Goal: Go to known website: Go to known website

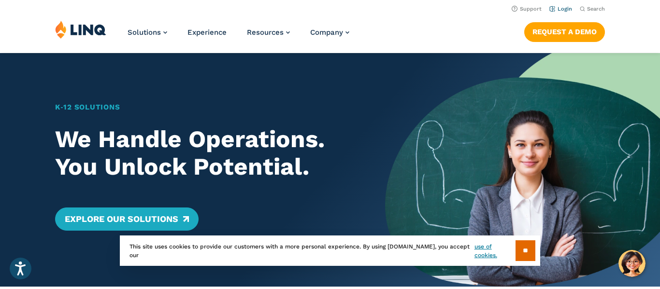
click at [562, 9] on link "Login" at bounding box center [560, 9] width 23 height 6
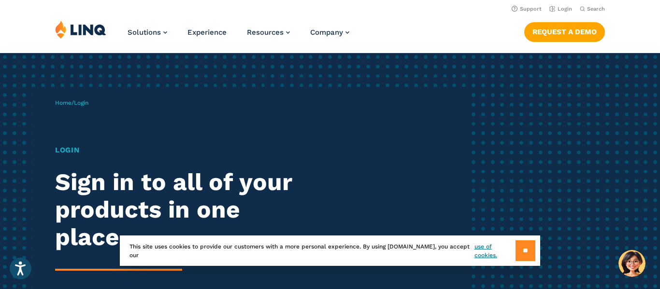
click at [524, 250] on input "**" at bounding box center [525, 251] width 20 height 21
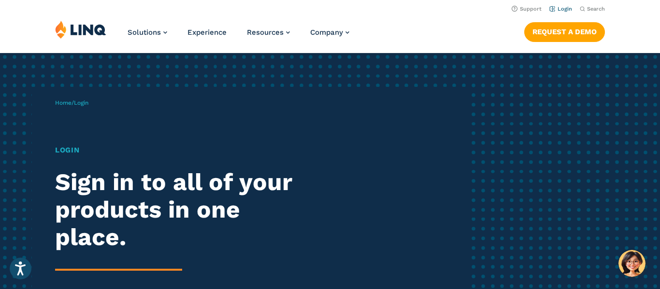
click at [562, 10] on link "Login" at bounding box center [560, 9] width 23 height 6
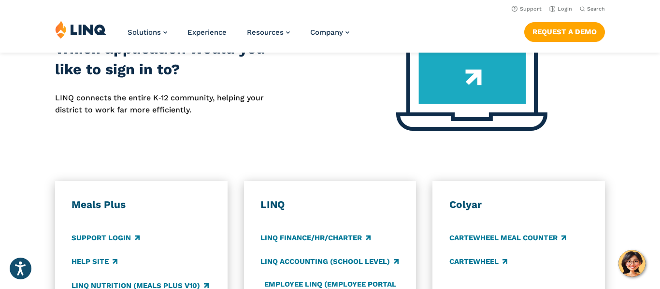
scroll to position [294, 0]
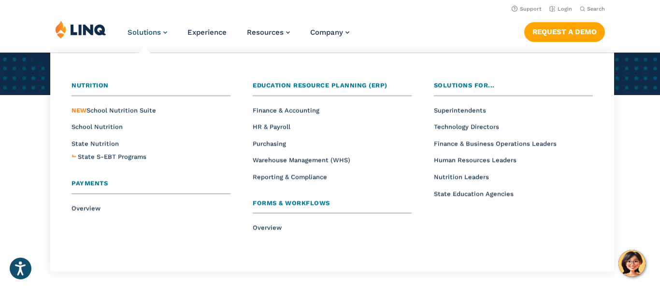
click at [154, 34] on span "Solutions" at bounding box center [144, 32] width 33 height 9
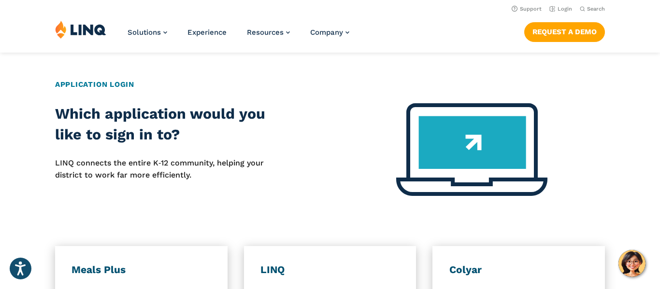
scroll to position [354, 0]
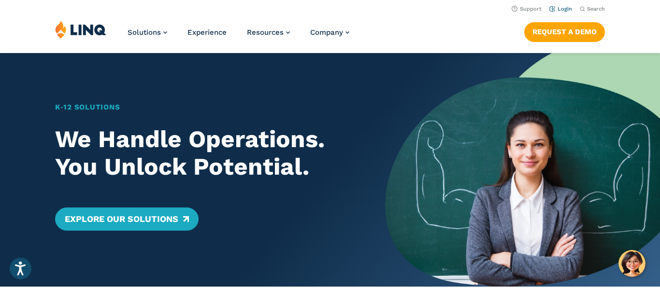
click at [564, 10] on link "Login" at bounding box center [560, 9] width 23 height 6
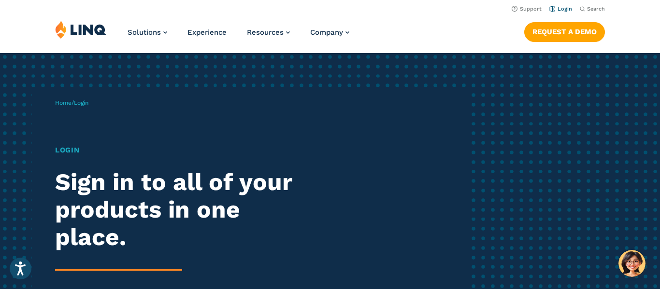
click at [565, 12] on link "Login" at bounding box center [560, 9] width 23 height 6
click at [121, 105] on div "Home / Login Login Sign in to all of your products in one place. LINQ brings to…" at bounding box center [261, 221] width 413 height 269
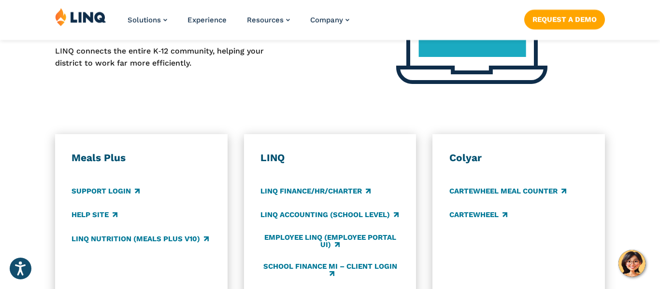
scroll to position [508, 0]
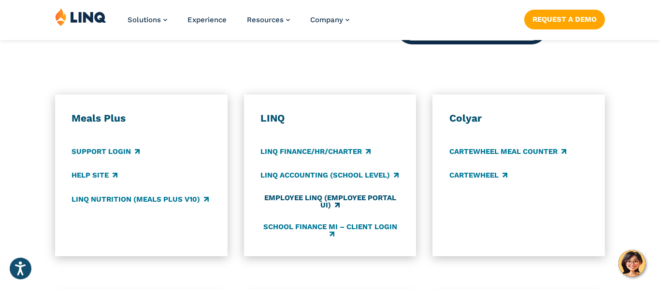
click at [332, 203] on link "Employee LINQ (Employee Portal UI)" at bounding box center [329, 202] width 139 height 16
click at [333, 203] on link "Employee LINQ (Employee Portal UI)" at bounding box center [329, 202] width 139 height 16
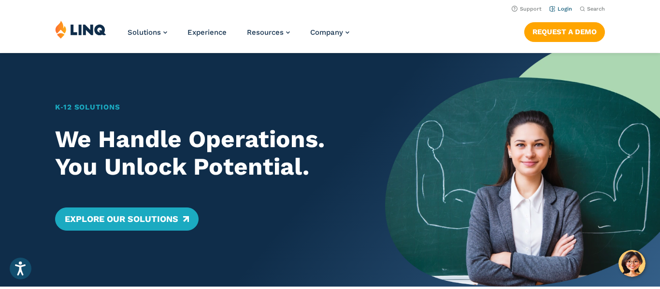
click at [563, 10] on link "Login" at bounding box center [560, 9] width 23 height 6
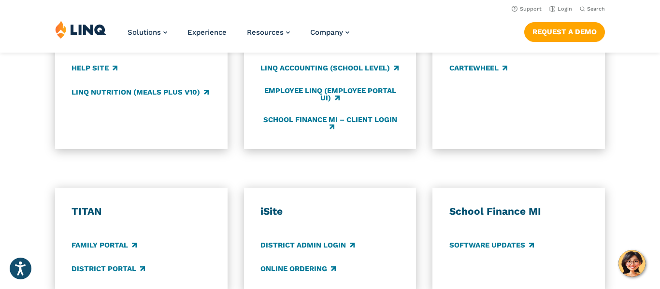
scroll to position [614, 0]
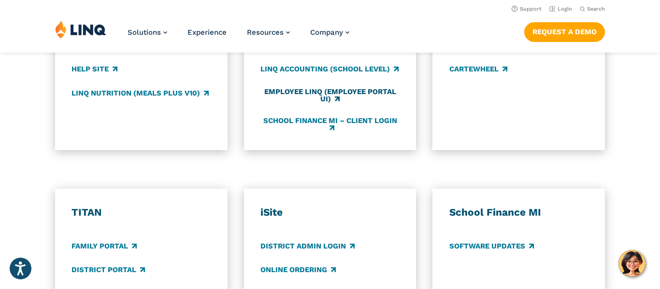
click at [342, 93] on link "Employee LINQ (Employee Portal UI)" at bounding box center [329, 96] width 139 height 16
